Goal: Information Seeking & Learning: Understand process/instructions

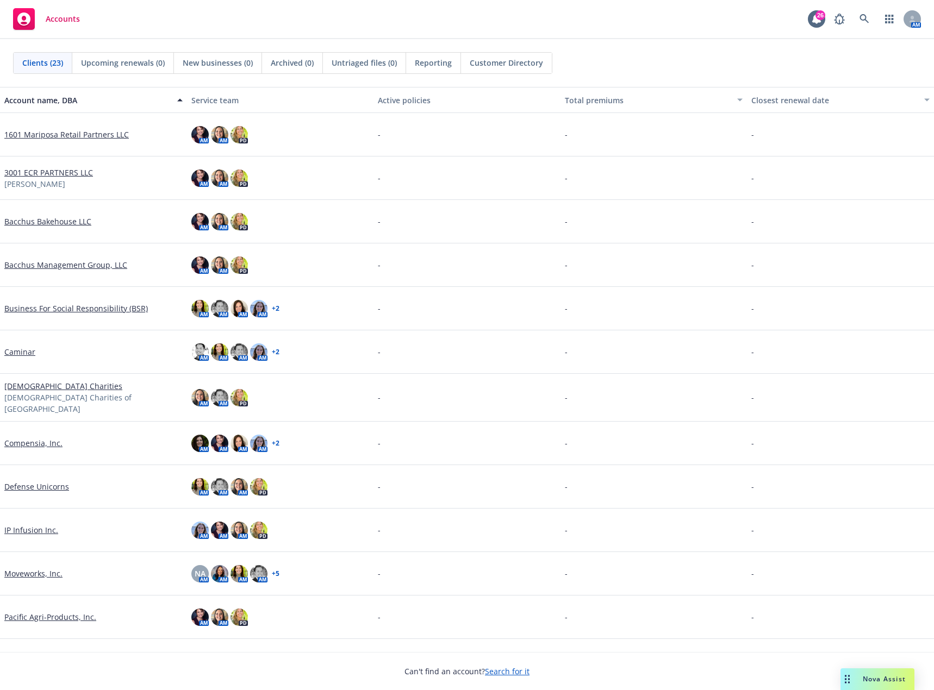
click at [48, 481] on link "Defense Unicorns" at bounding box center [36, 486] width 65 height 11
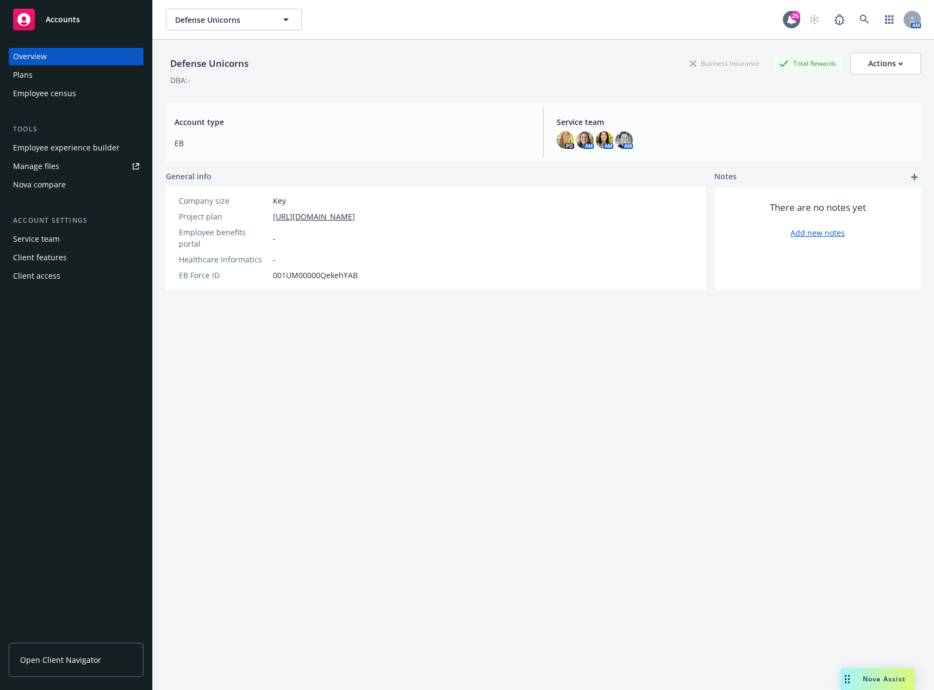
click at [34, 78] on div "Plans" at bounding box center [76, 74] width 126 height 17
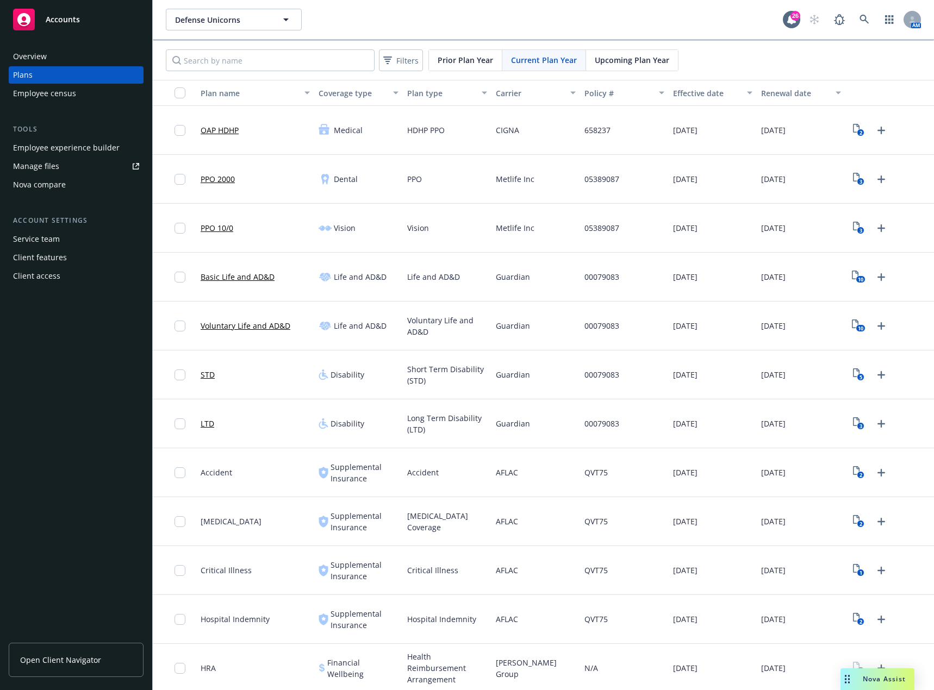
click at [500, 91] on div "Carrier" at bounding box center [530, 92] width 68 height 11
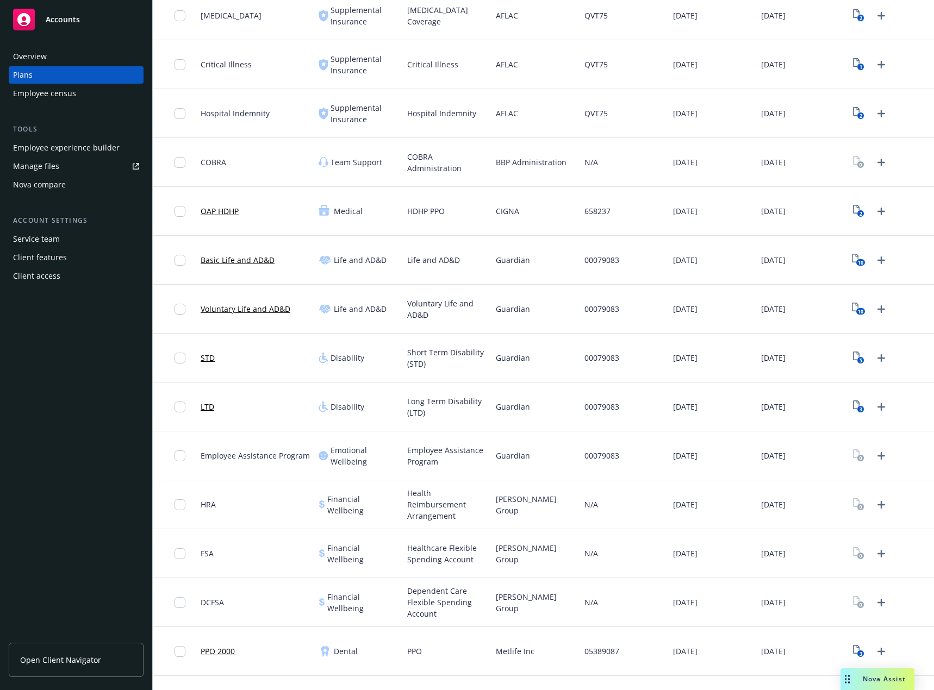
scroll to position [198, 0]
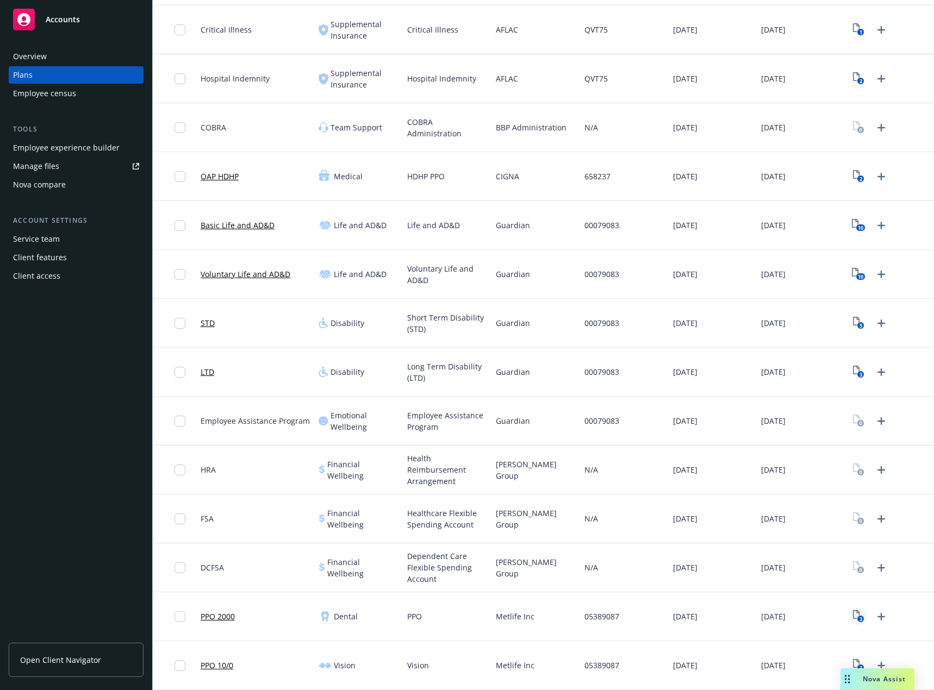
click at [859, 621] on text "3" at bounding box center [860, 619] width 3 height 7
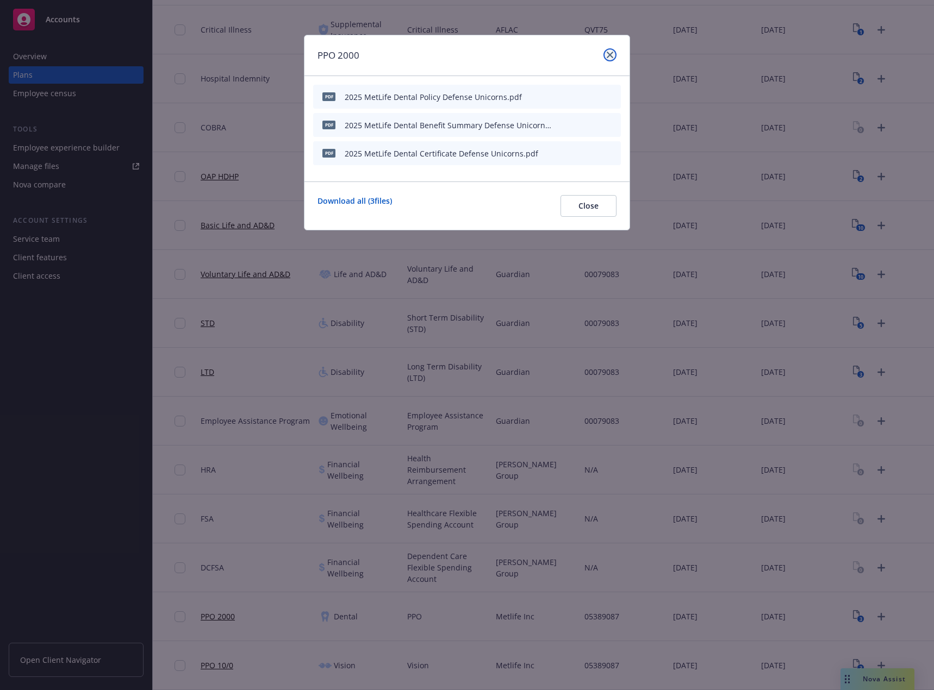
click at [609, 54] on icon "close" at bounding box center [609, 55] width 7 height 7
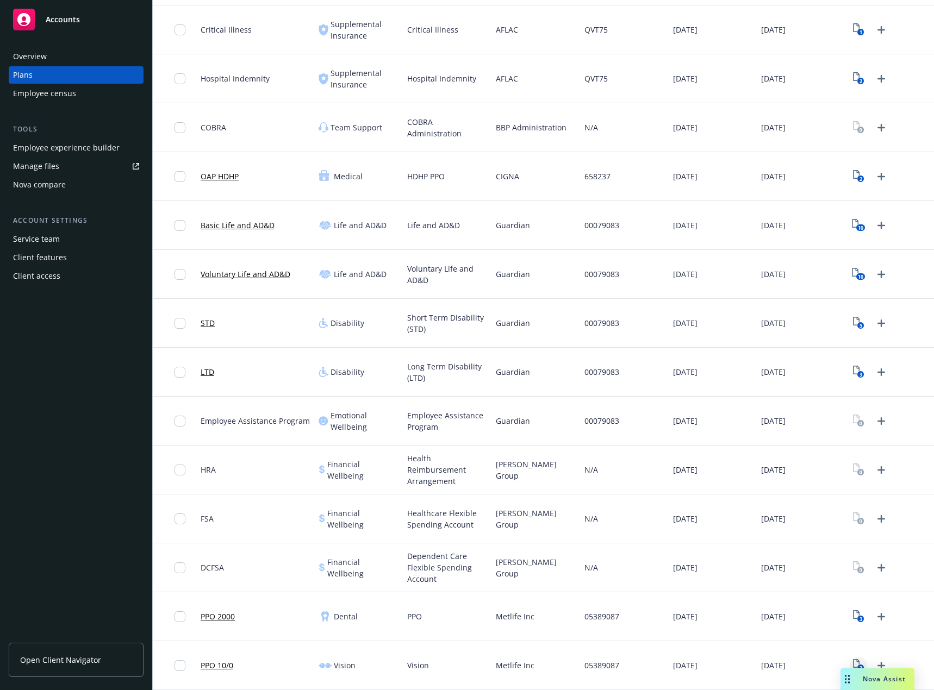
click at [853, 661] on icon "View Plan Documents" at bounding box center [856, 663] width 7 height 9
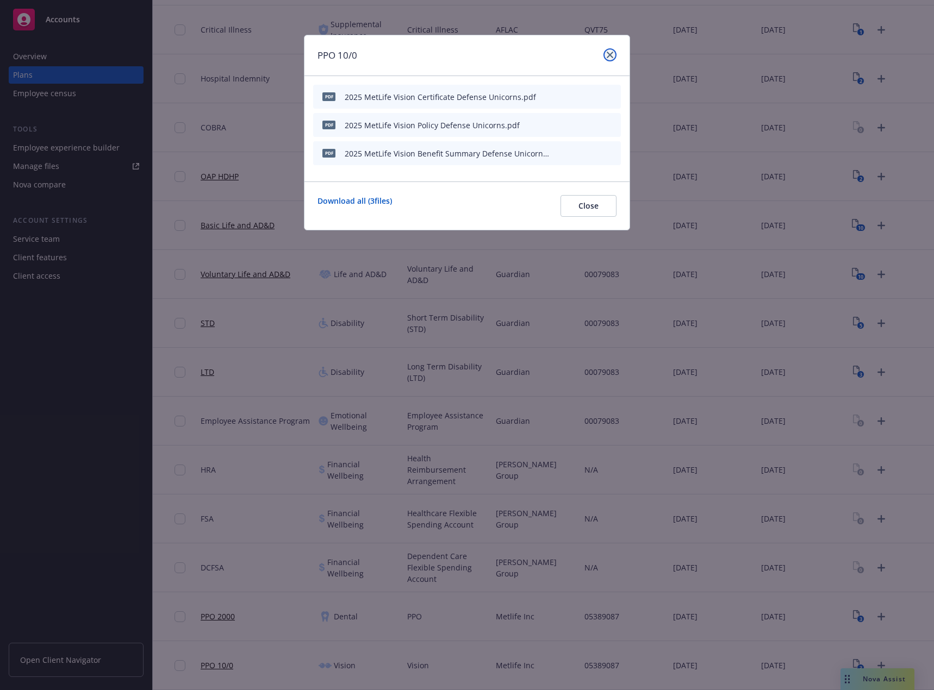
click at [609, 56] on icon "close" at bounding box center [609, 55] width 7 height 7
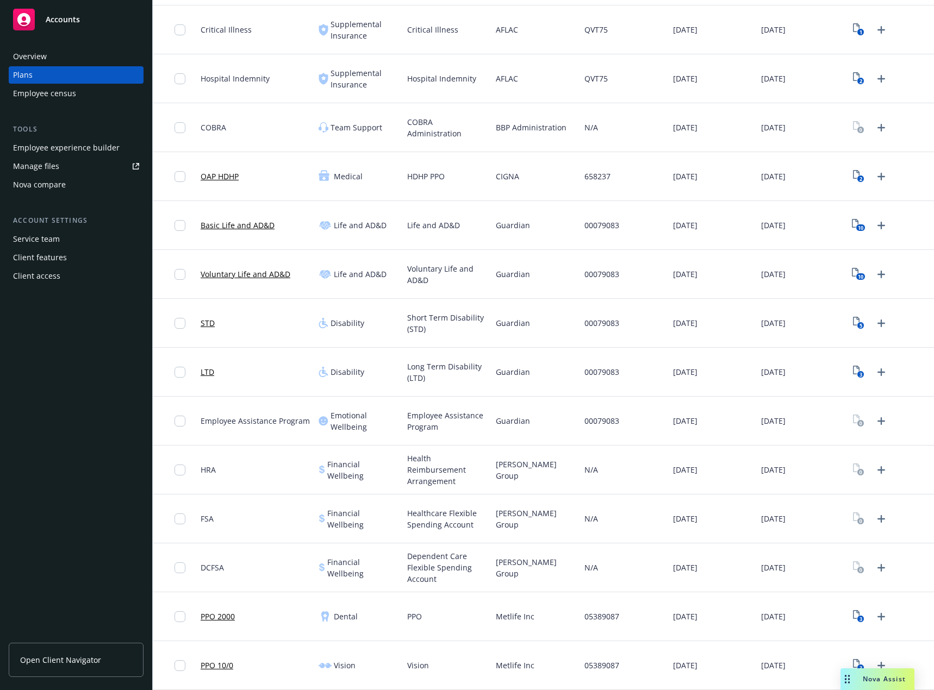
click at [79, 147] on div "Employee experience builder" at bounding box center [66, 147] width 107 height 17
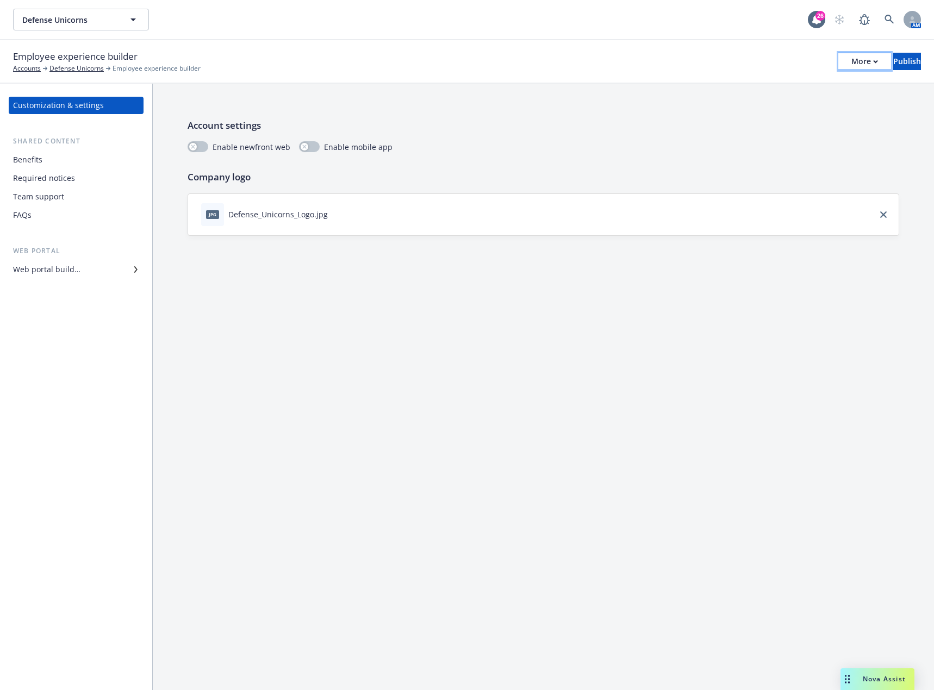
click at [873, 60] on icon "button" at bounding box center [875, 62] width 5 height 4
click at [801, 89] on link "Copy preview link" at bounding box center [774, 86] width 161 height 22
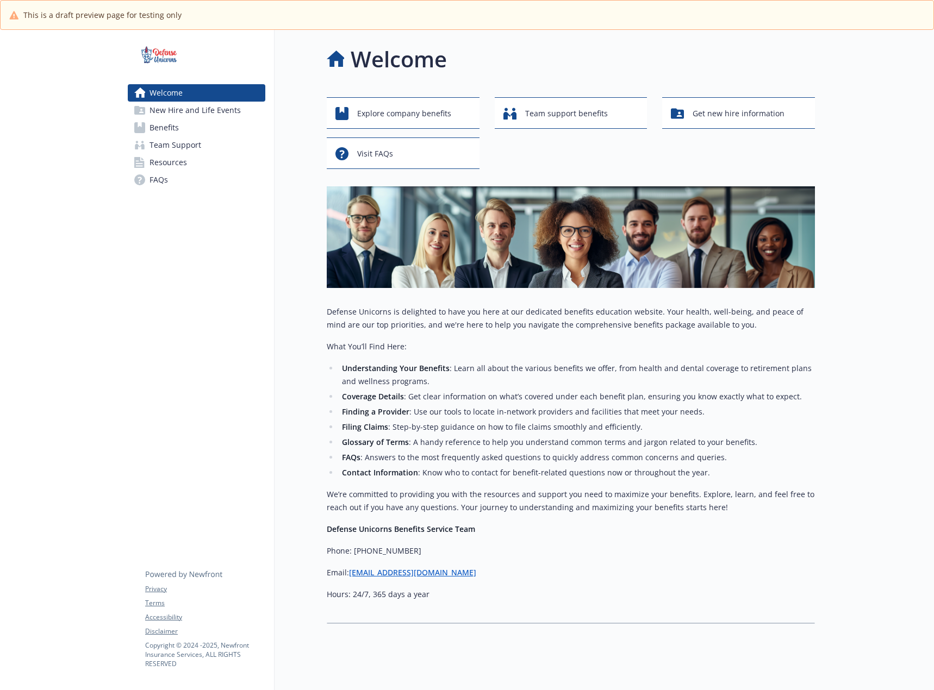
click at [190, 123] on link "Benefits" at bounding box center [196, 127] width 137 height 17
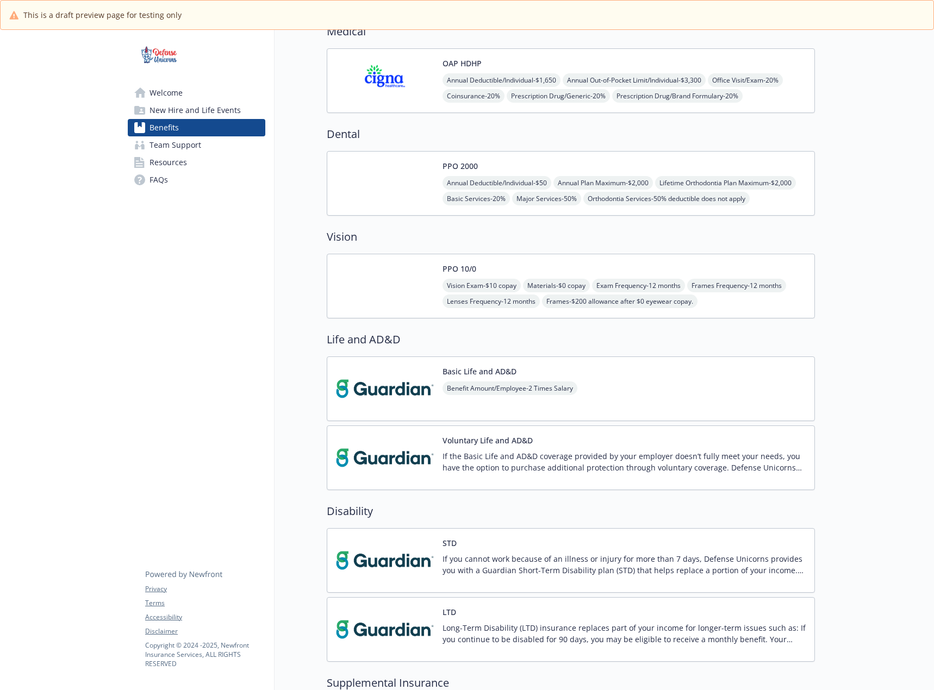
scroll to position [109, 0]
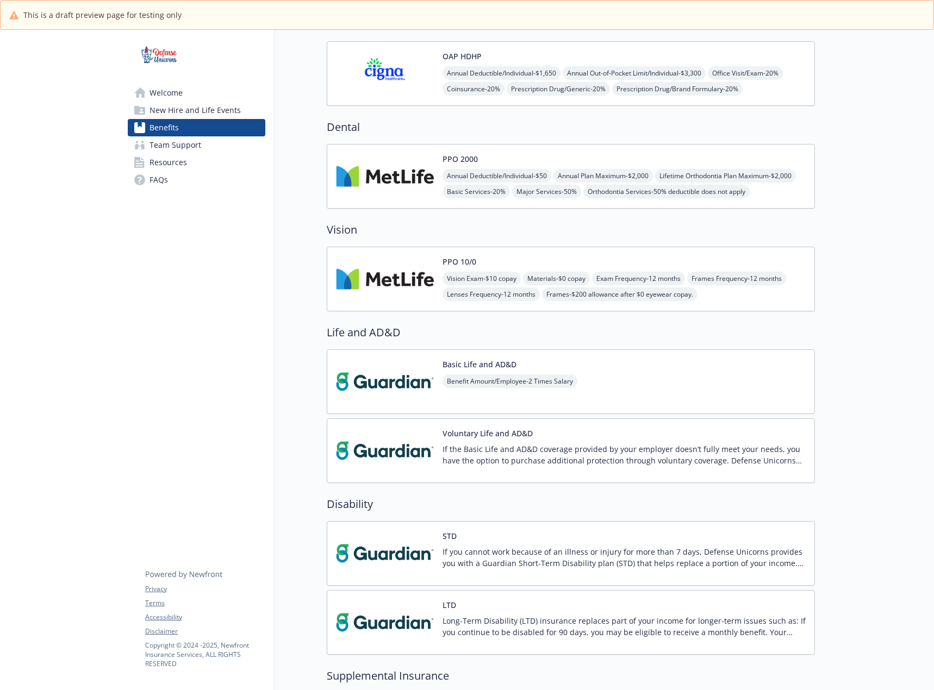
click at [393, 187] on img at bounding box center [385, 176] width 98 height 46
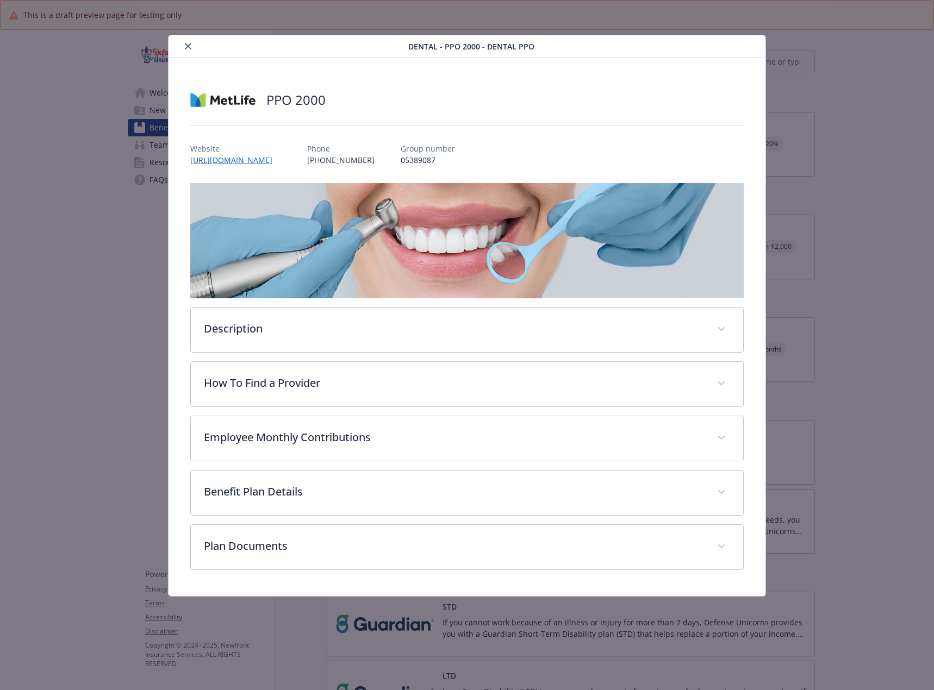
scroll to position [109, 0]
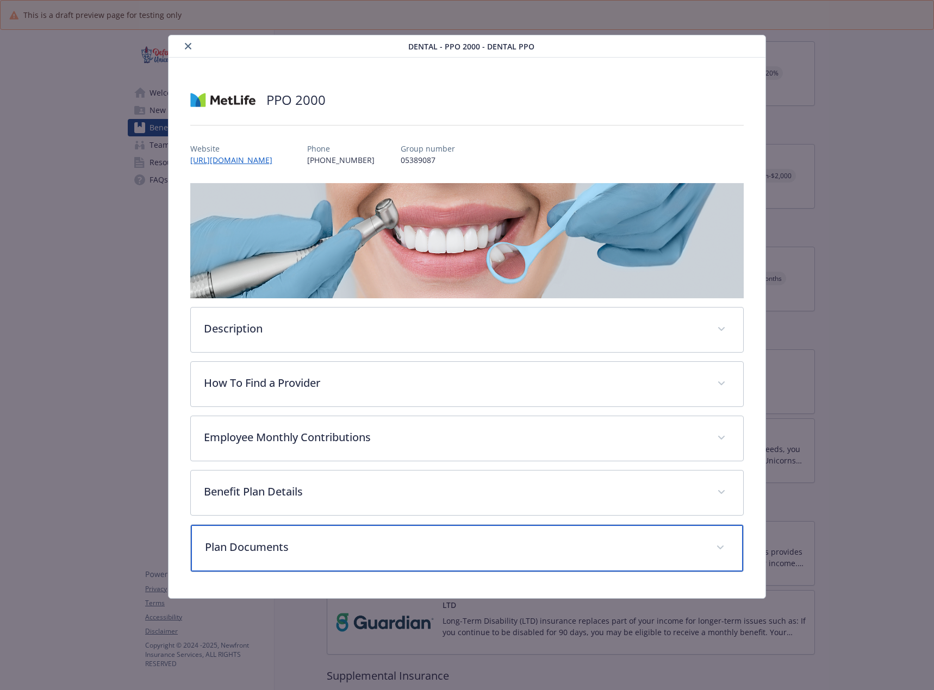
click at [322, 547] on p "Plan Documents" at bounding box center [454, 547] width 498 height 16
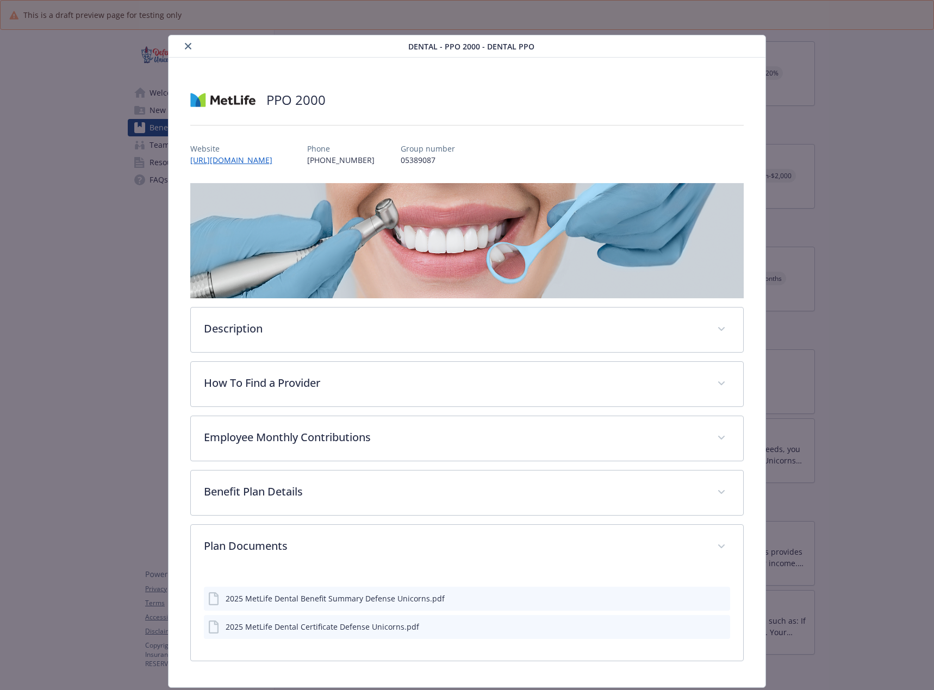
click at [188, 47] on icon "close" at bounding box center [188, 46] width 7 height 7
